Goal: Task Accomplishment & Management: Manage account settings

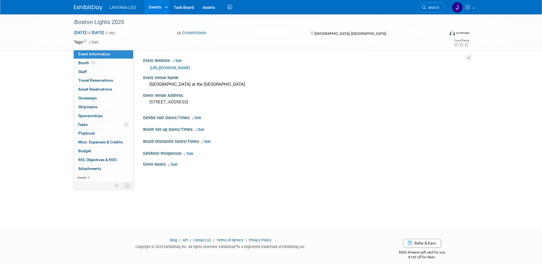
click at [203, 130] on link "Edit" at bounding box center [199, 130] width 9 height 4
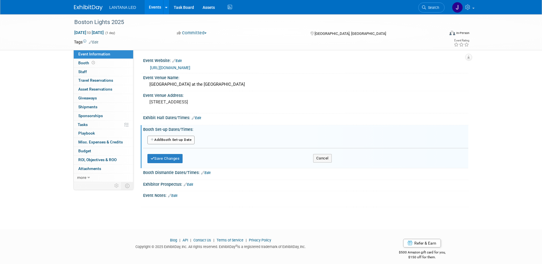
click at [178, 141] on button "Add Another Booth Set-up Date" at bounding box center [170, 140] width 47 height 9
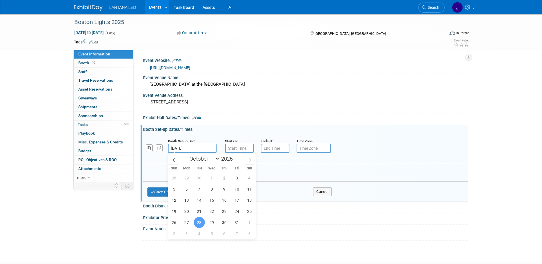
click at [182, 149] on input "[DATE]" at bounding box center [192, 148] width 49 height 9
click at [187, 222] on span "27" at bounding box center [186, 222] width 11 height 11
type input "[DATE]"
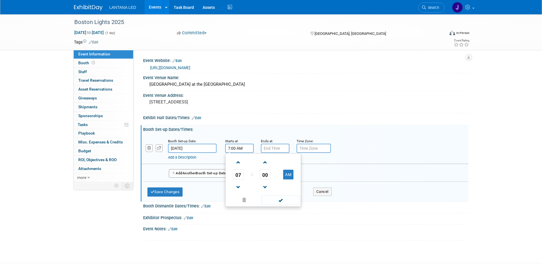
click at [238, 151] on input "7:00 AM" at bounding box center [239, 148] width 29 height 9
click at [236, 162] on span at bounding box center [239, 163] width 10 height 10
click at [237, 186] on span at bounding box center [239, 187] width 10 height 10
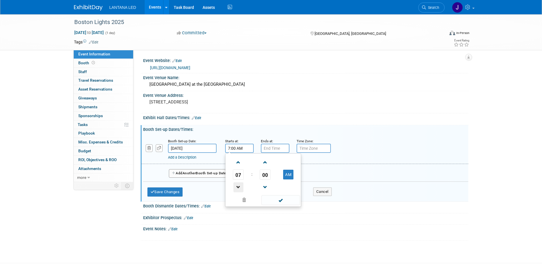
click at [237, 186] on span at bounding box center [239, 187] width 10 height 10
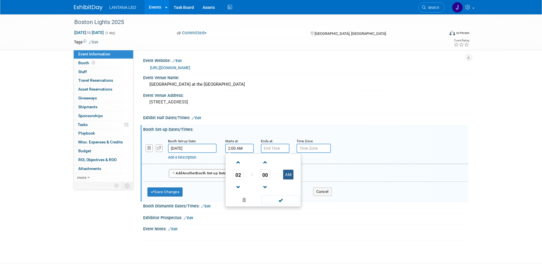
click at [287, 175] on button "AM" at bounding box center [288, 175] width 10 height 10
type input "2:00 PM"
click at [281, 200] on span at bounding box center [281, 200] width 39 height 10
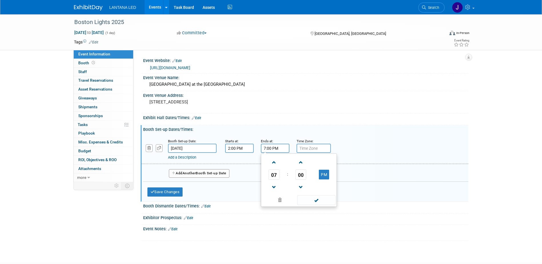
click at [272, 151] on input "7:00 PM" at bounding box center [275, 148] width 29 height 9
click at [273, 163] on span at bounding box center [274, 163] width 10 height 10
type input "8:00 PM"
click at [317, 200] on span at bounding box center [316, 200] width 39 height 10
click at [314, 148] on input "text" at bounding box center [314, 148] width 34 height 9
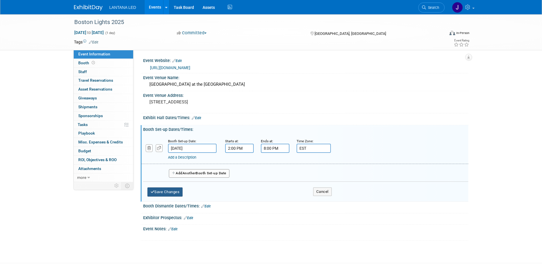
type input "EST"
click at [166, 195] on button "Save Changes" at bounding box center [164, 192] width 35 height 9
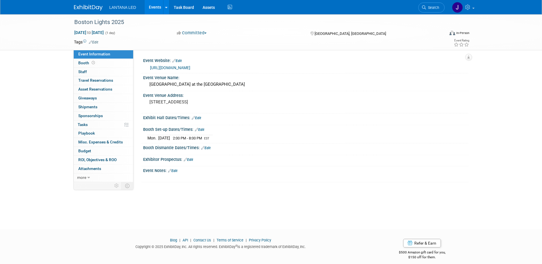
click at [208, 148] on link "Edit" at bounding box center [205, 148] width 9 height 4
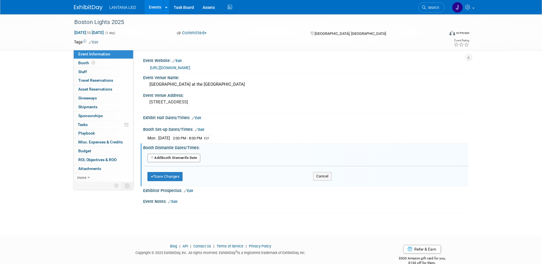
click at [185, 160] on button "Add Another Booth Dismantle Date" at bounding box center [173, 158] width 53 height 9
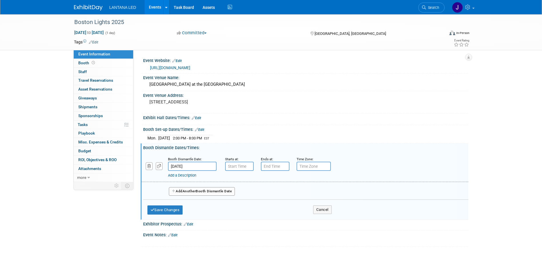
click at [196, 164] on input "[DATE]" at bounding box center [192, 166] width 49 height 9
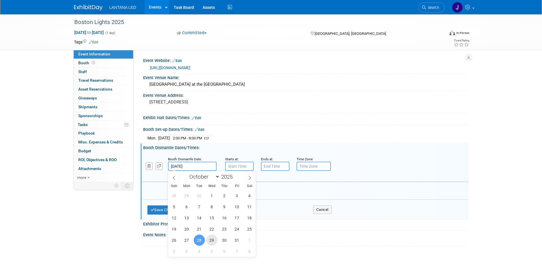
click at [215, 240] on span "29" at bounding box center [211, 240] width 11 height 11
type input "[DATE]"
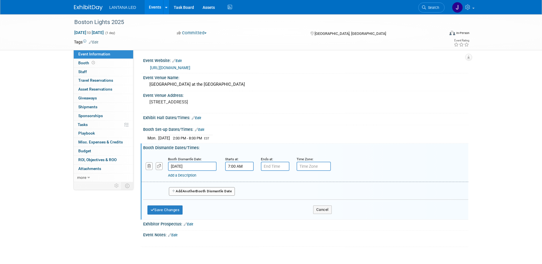
click at [237, 167] on input "7:00 AM" at bounding box center [239, 166] width 29 height 9
click at [239, 205] on span at bounding box center [239, 205] width 10 height 10
click at [289, 190] on button "AM" at bounding box center [288, 193] width 10 height 10
type input "6:00 PM"
click at [284, 217] on span at bounding box center [281, 218] width 39 height 10
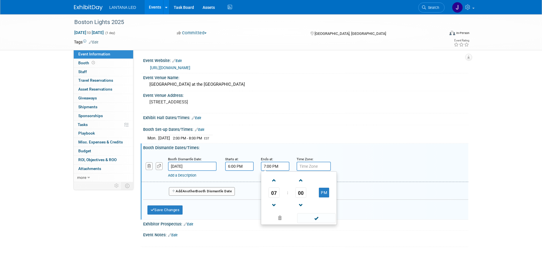
click at [277, 166] on input "7:00 PM" at bounding box center [275, 166] width 29 height 9
click at [272, 181] on span at bounding box center [274, 181] width 10 height 10
type input "10:00 PM"
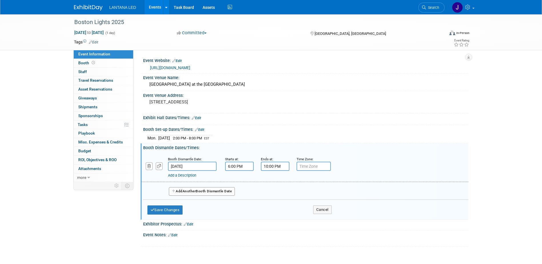
click at [312, 167] on input "text" at bounding box center [314, 166] width 34 height 9
type input "EST"
click at [174, 210] on button "Save Changes" at bounding box center [164, 210] width 35 height 9
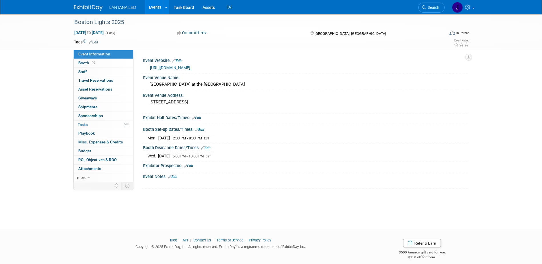
click at [198, 118] on link "Edit" at bounding box center [196, 118] width 9 height 4
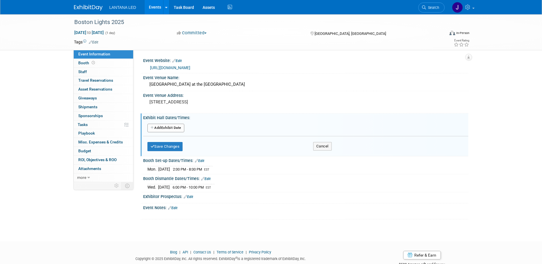
click at [174, 129] on button "Add Another Exhibit Date" at bounding box center [165, 128] width 37 height 9
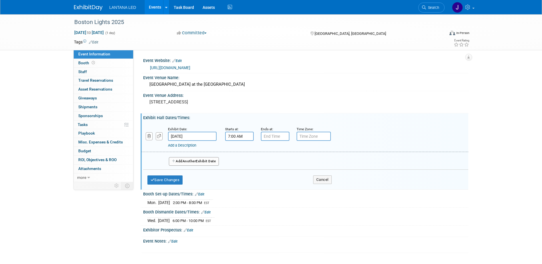
click at [239, 139] on input "7:00 AM" at bounding box center [239, 136] width 29 height 9
click at [239, 151] on span at bounding box center [239, 150] width 10 height 10
type input "8:00 AM"
click at [282, 138] on input "7:00 PM" at bounding box center [275, 136] width 29 height 9
click at [274, 174] on span at bounding box center [274, 175] width 10 height 10
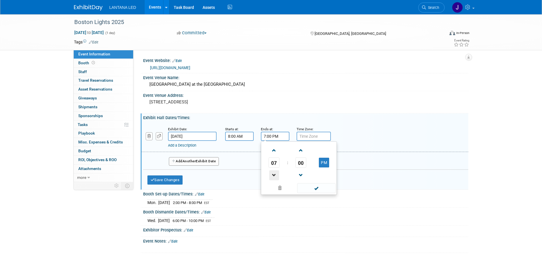
type input "6:00 PM"
click at [315, 190] on span at bounding box center [316, 188] width 39 height 10
click at [312, 136] on input "text" at bounding box center [314, 136] width 34 height 9
type input "EST"
click at [168, 182] on button "Save Changes" at bounding box center [164, 180] width 35 height 9
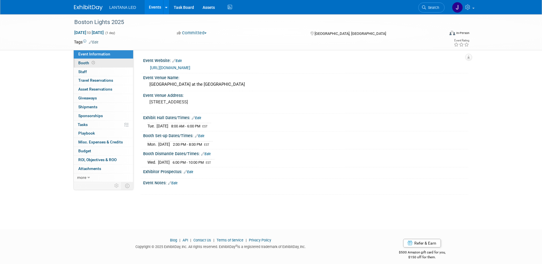
click at [87, 63] on span "Booth" at bounding box center [87, 63] width 18 height 5
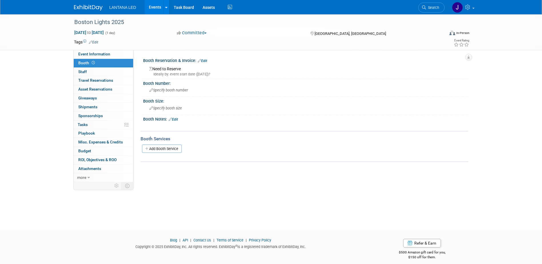
click at [207, 60] on link "Edit" at bounding box center [202, 61] width 9 height 4
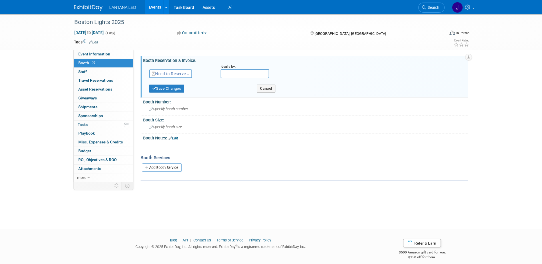
click at [189, 74] on span "button" at bounding box center [188, 74] width 2 height 1
click at [186, 89] on link "Reserved" at bounding box center [179, 91] width 61 height 8
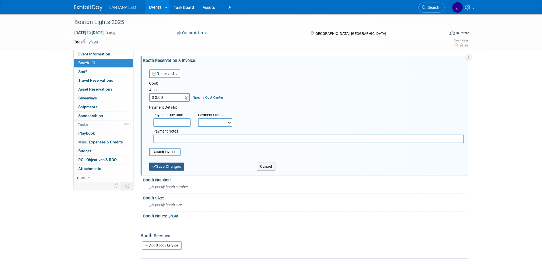
click at [170, 166] on button "Save Changes" at bounding box center [166, 167] width 35 height 8
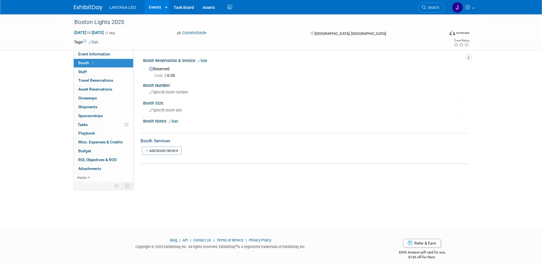
click at [206, 61] on link "Edit" at bounding box center [202, 61] width 9 height 4
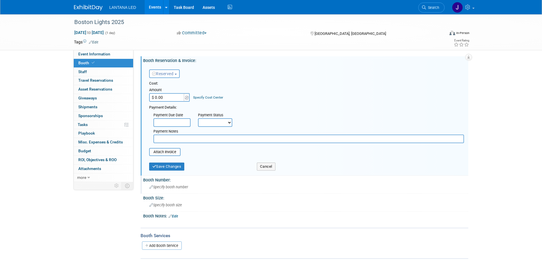
click at [166, 181] on div "Booth Number:" at bounding box center [305, 179] width 325 height 7
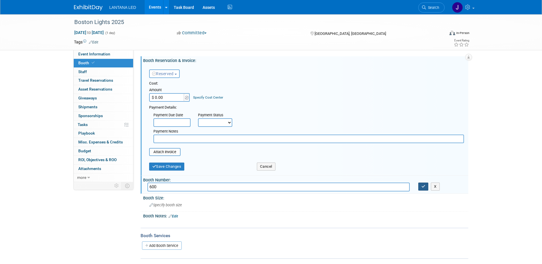
type input "600"
click at [423, 188] on icon "button" at bounding box center [424, 187] width 4 height 4
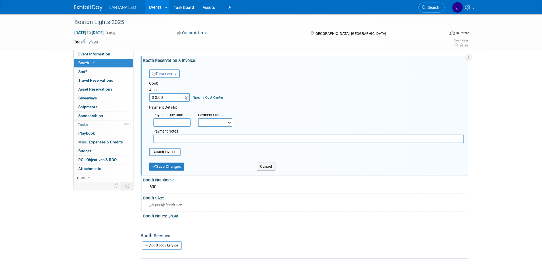
click at [162, 205] on span "Specify booth size" at bounding box center [165, 205] width 33 height 4
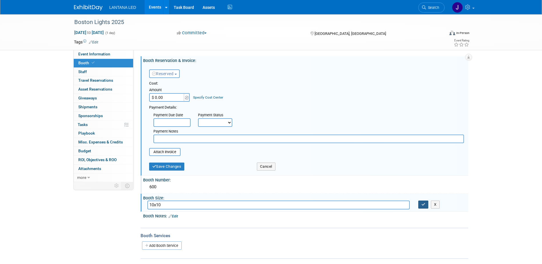
type input "10x10"
click at [421, 207] on button "button" at bounding box center [423, 205] width 10 height 8
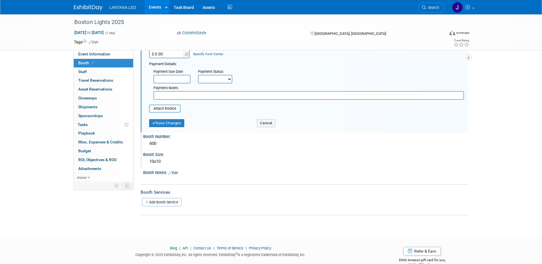
scroll to position [57, 0]
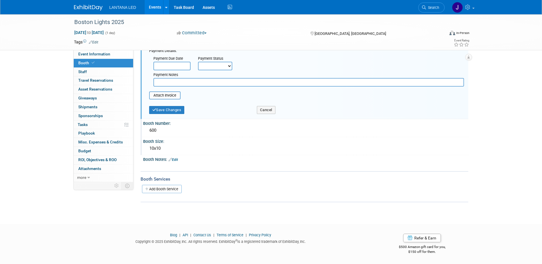
click at [178, 160] on link "Edit" at bounding box center [173, 160] width 9 height 4
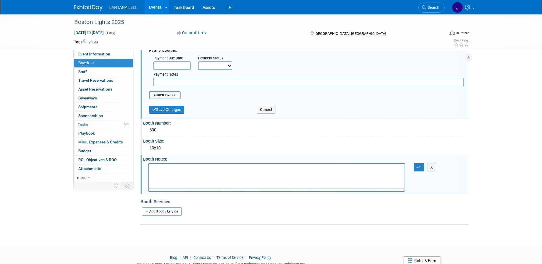
scroll to position [0, 0]
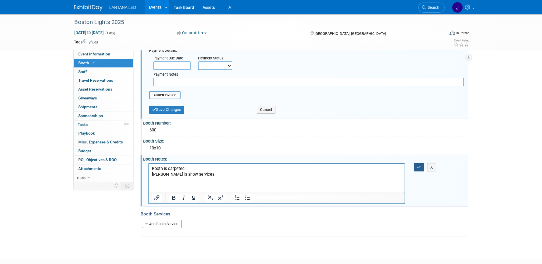
click at [418, 169] on icon "button" at bounding box center [419, 167] width 4 height 4
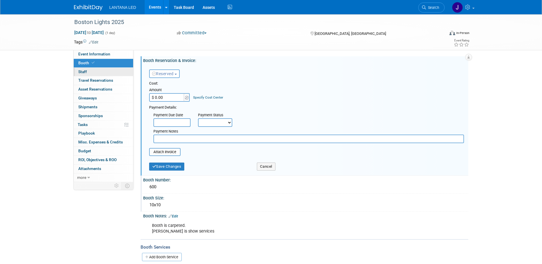
click at [83, 70] on span "Staff 0" at bounding box center [82, 71] width 9 height 5
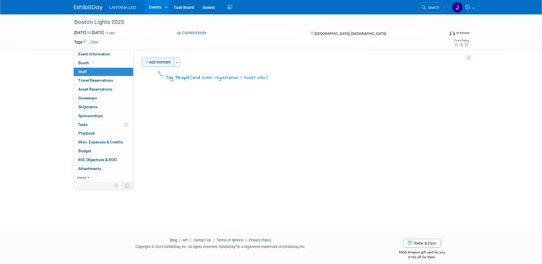
click at [153, 65] on button "Add Attendee" at bounding box center [158, 62] width 32 height 9
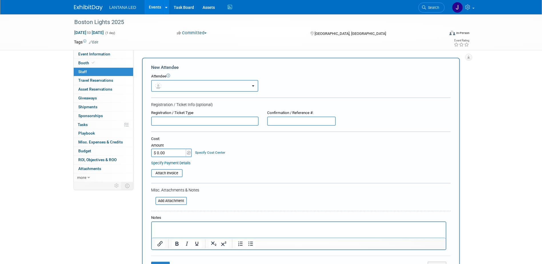
click at [159, 89] on img "button" at bounding box center [158, 86] width 6 height 6
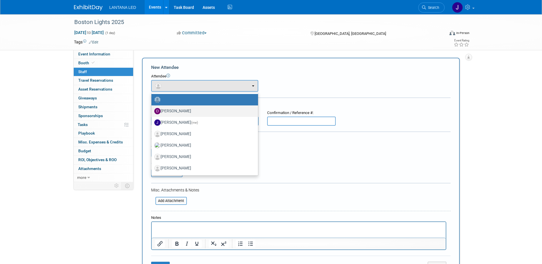
click at [168, 111] on label "[PERSON_NAME]" at bounding box center [203, 111] width 98 height 9
click at [152, 111] on input "[PERSON_NAME]" at bounding box center [151, 111] width 4 height 4
select select "513991b7-0c01-4c5f-b4e1-d2c5d5fe6f93"
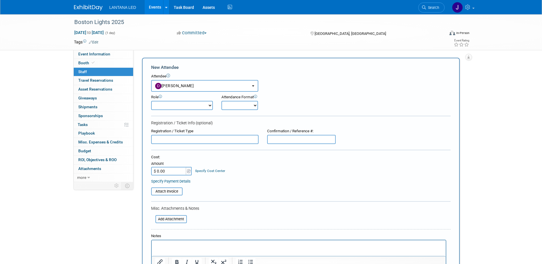
click at [207, 108] on select "Demonstrator Host Planner Presenter Sales Representative Set-up/Dismantle Crew …" at bounding box center [182, 105] width 62 height 9
click at [320, 100] on div "Role Demonstrator Host Planner Presenter Sales Representative" at bounding box center [301, 101] width 308 height 18
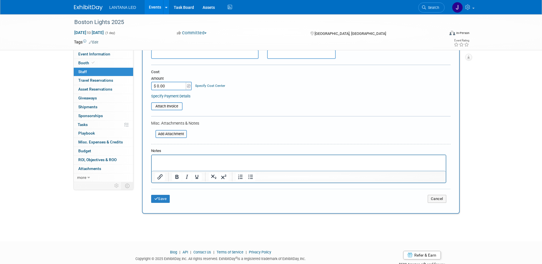
scroll to position [86, 0]
click at [161, 199] on button "Save" at bounding box center [160, 198] width 19 height 8
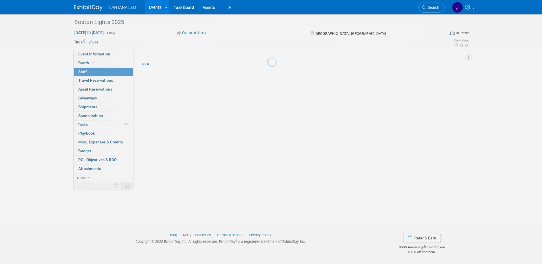
scroll to position [5, 0]
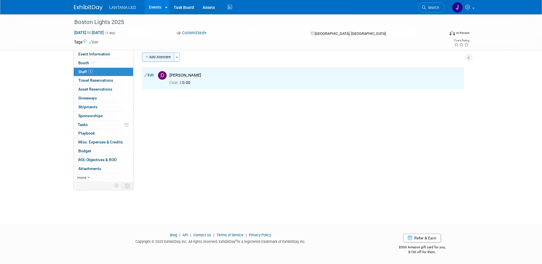
click at [161, 57] on button "Add Attendee" at bounding box center [158, 57] width 32 height 9
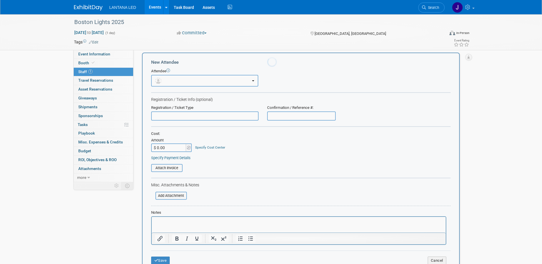
scroll to position [0, 0]
click at [184, 81] on button "button" at bounding box center [204, 81] width 107 height 12
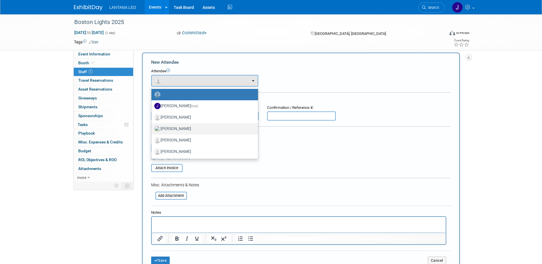
click at [181, 127] on label "[PERSON_NAME]" at bounding box center [203, 128] width 98 height 9
click at [152, 127] on input "[PERSON_NAME]" at bounding box center [151, 128] width 4 height 4
select select "1660da6f-8dc2-4416-8fad-55dc9ef9c2c5"
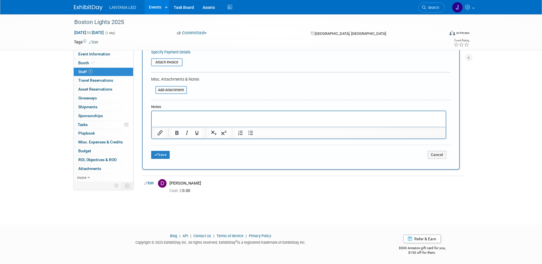
scroll to position [130, 0]
click at [158, 154] on icon "submit" at bounding box center [156, 154] width 4 height 4
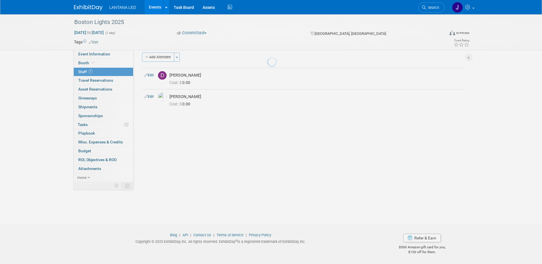
scroll to position [5, 0]
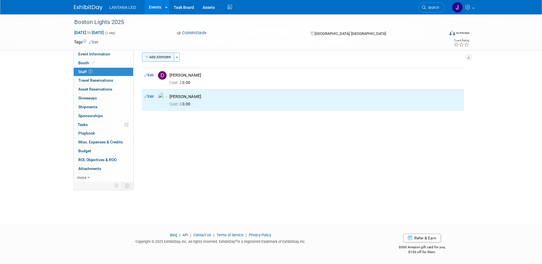
click at [162, 55] on button "Add Attendee" at bounding box center [158, 57] width 32 height 9
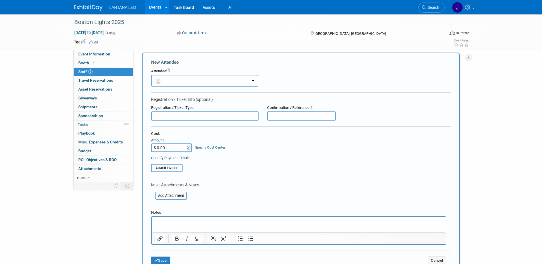
scroll to position [0, 0]
click at [175, 80] on button "button" at bounding box center [204, 81] width 107 height 12
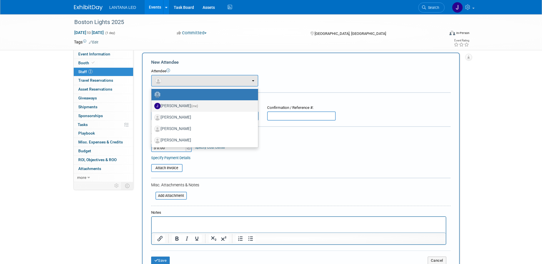
click at [177, 105] on label "[PERSON_NAME] (me)" at bounding box center [203, 105] width 98 height 9
click at [152, 105] on input "[PERSON_NAME] (me)" at bounding box center [151, 105] width 4 height 4
select select "f43073a2-d621-4dea-b052-91375a848264"
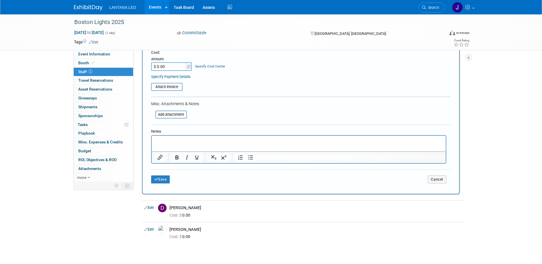
scroll to position [119, 0]
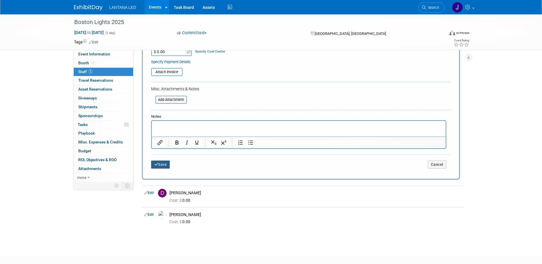
click at [162, 164] on button "Save" at bounding box center [160, 165] width 19 height 8
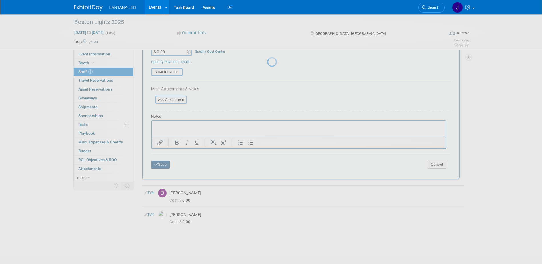
scroll to position [5, 0]
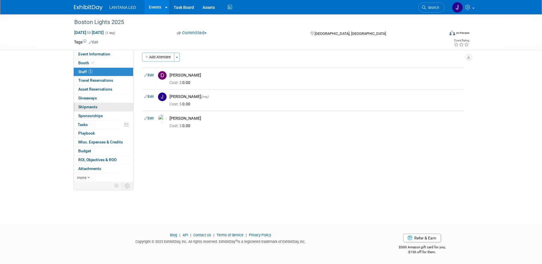
click at [91, 105] on span "Shipments 0" at bounding box center [87, 107] width 19 height 5
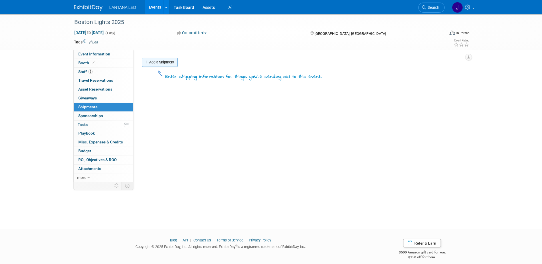
click at [156, 64] on link "Add a Shipment" at bounding box center [160, 62] width 36 height 9
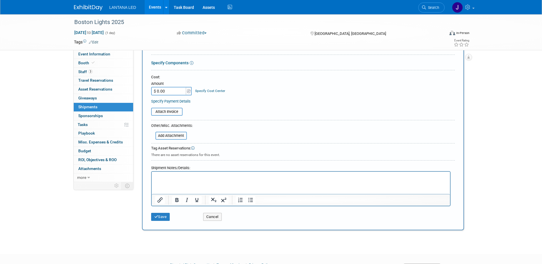
scroll to position [119, 0]
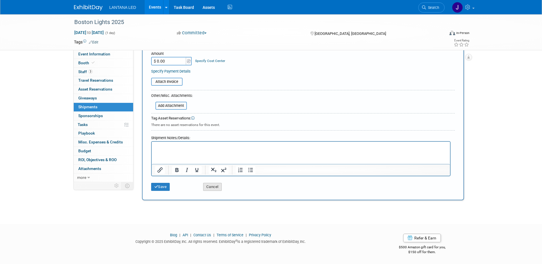
type input "Shipping and material handling information"
click at [216, 189] on button "Cancel" at bounding box center [212, 187] width 19 height 8
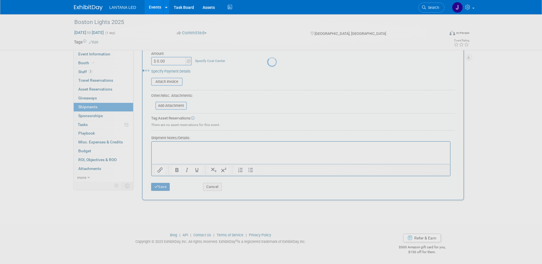
scroll to position [0, 0]
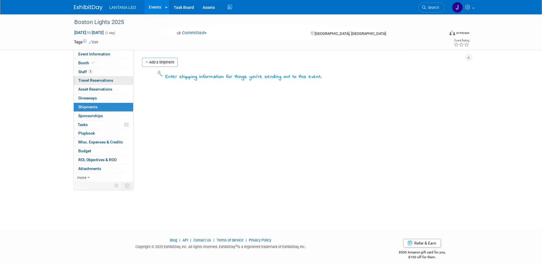
click at [94, 80] on span "Travel Reservations 0" at bounding box center [95, 80] width 35 height 5
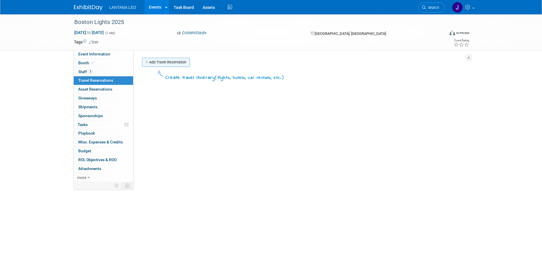
click at [159, 62] on link "Add Travel Reservation" at bounding box center [166, 62] width 48 height 9
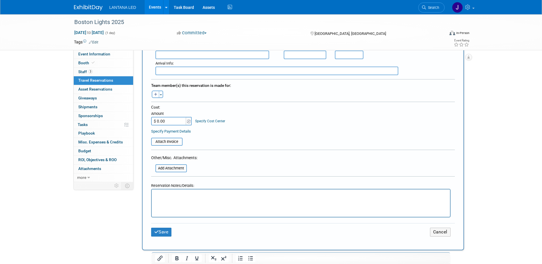
scroll to position [257, 0]
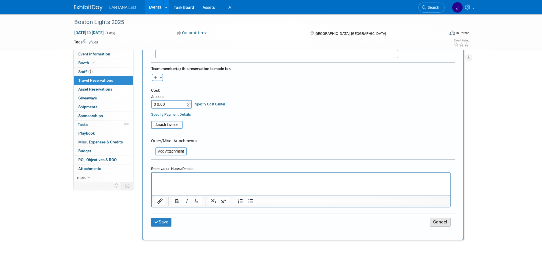
click at [444, 221] on button "Cancel" at bounding box center [440, 222] width 21 height 9
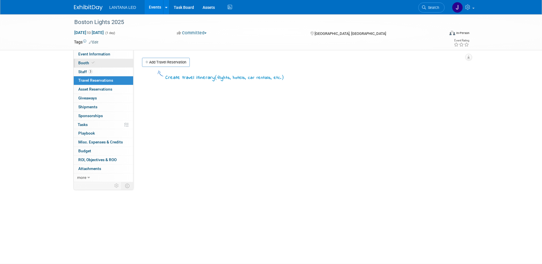
click at [82, 62] on span "Booth" at bounding box center [86, 63] width 17 height 5
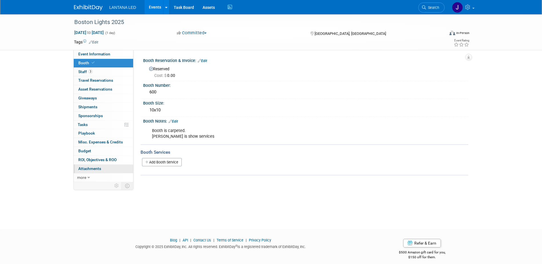
click at [95, 169] on span "Attachments 0" at bounding box center [89, 168] width 23 height 5
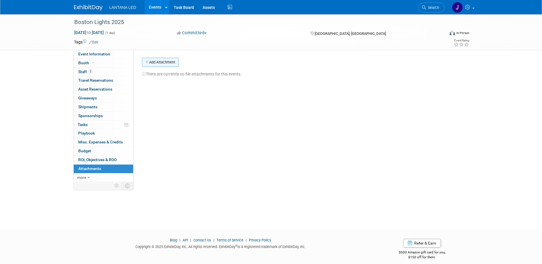
click at [159, 64] on button "Add Attachment" at bounding box center [160, 62] width 37 height 9
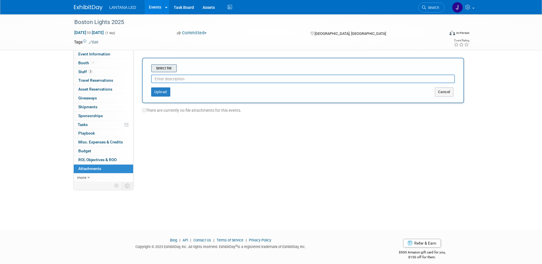
click at [164, 68] on input "file" at bounding box center [142, 68] width 68 height 7
click at [160, 89] on button "Upload" at bounding box center [160, 89] width 19 height 9
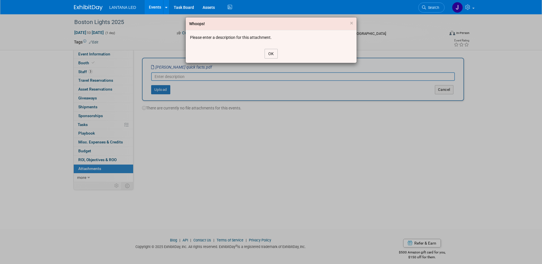
click at [269, 55] on button "OK" at bounding box center [271, 54] width 13 height 10
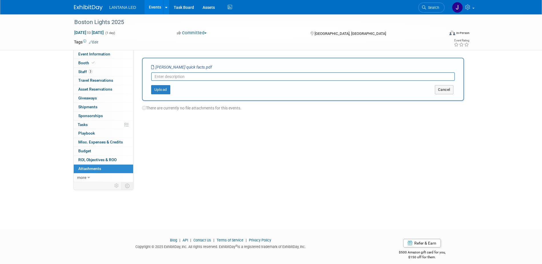
click at [218, 77] on input "text" at bounding box center [303, 76] width 304 height 9
type input "S"
type input "Quick facts for shipping etc."
click at [159, 92] on button "Upload" at bounding box center [160, 89] width 19 height 9
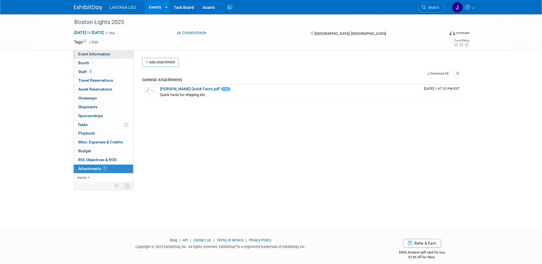
click at [91, 55] on span "Event Information" at bounding box center [94, 54] width 32 height 5
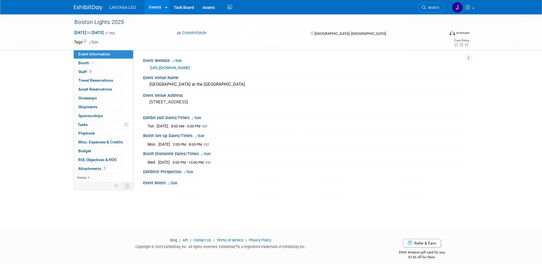
click at [168, 67] on link "[URL][DOMAIN_NAME]" at bounding box center [170, 67] width 40 height 5
click at [84, 63] on span "Booth" at bounding box center [86, 63] width 17 height 5
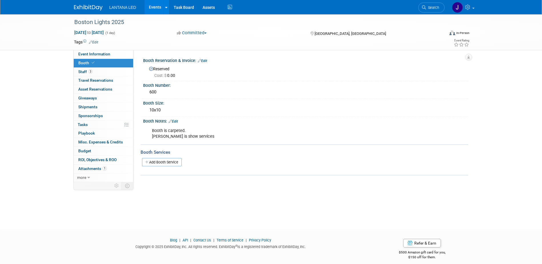
click at [177, 121] on link "Edit" at bounding box center [173, 121] width 9 height 4
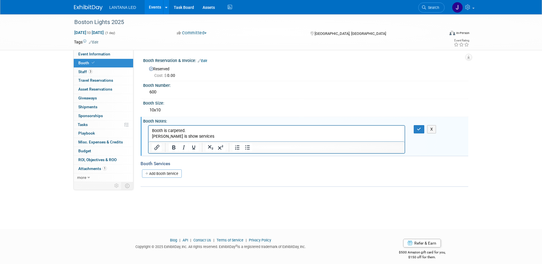
click at [194, 131] on p "Booth is carpeted. [PERSON_NAME] is show services" at bounding box center [277, 133] width 250 height 11
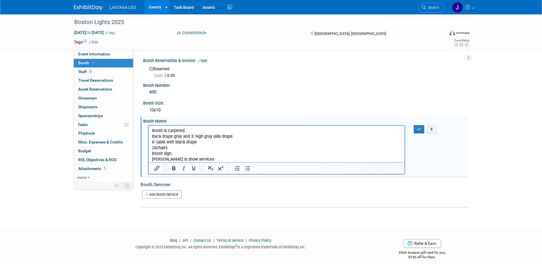
click at [195, 131] on p "Booth is carpeted." at bounding box center [277, 131] width 250 height 6
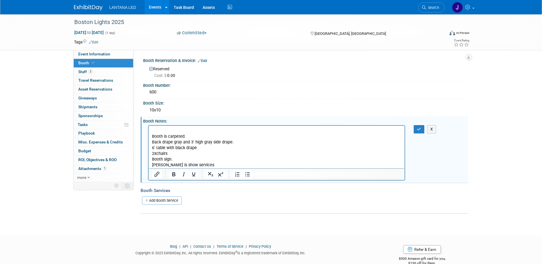
click at [161, 130] on p "Rich Text Area. Press ALT-0 for help." at bounding box center [277, 131] width 250 height 6
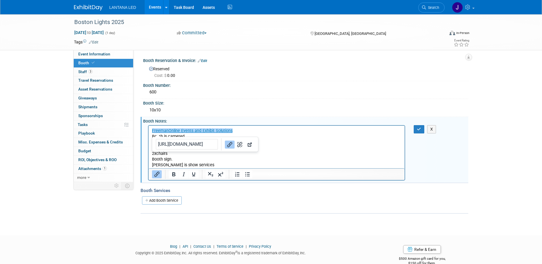
click at [276, 128] on p "﻿FreemanOnline Events and Exhibit Solutions" at bounding box center [277, 131] width 250 height 6
click at [418, 131] on icon "button" at bounding box center [419, 129] width 4 height 4
